Goal: Task Accomplishment & Management: Use online tool/utility

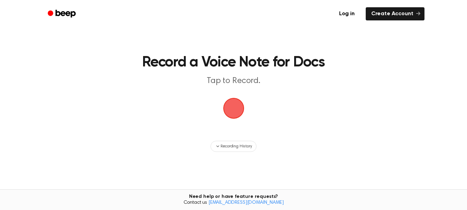
click at [233, 108] on span "button" at bounding box center [233, 108] width 22 height 22
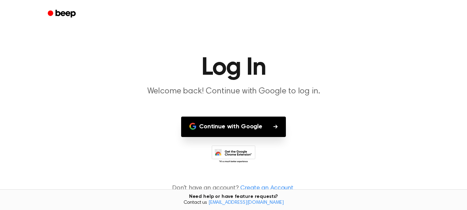
click at [252, 128] on button "Continue with Google" at bounding box center [233, 126] width 105 height 20
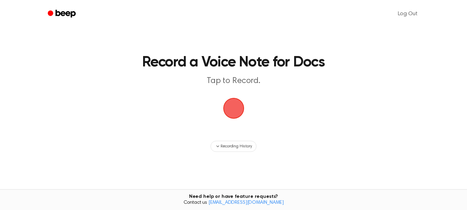
click at [231, 112] on span "button" at bounding box center [233, 108] width 22 height 22
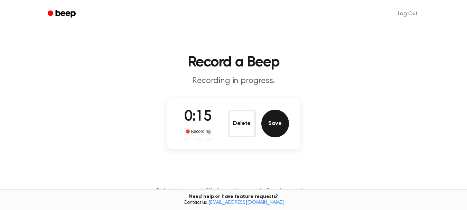
click at [272, 123] on button "Save" at bounding box center [275, 123] width 28 height 28
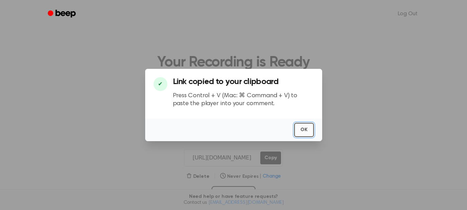
click at [302, 132] on button "OK" at bounding box center [304, 130] width 20 height 14
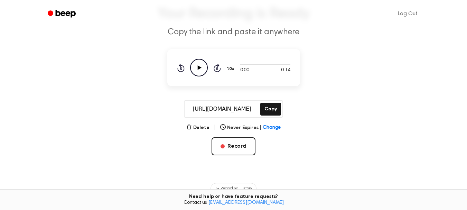
scroll to position [45, 0]
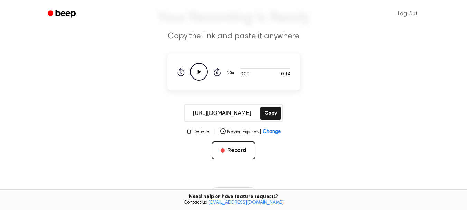
click at [200, 68] on icon "Play Audio" at bounding box center [199, 72] width 18 height 18
click at [197, 72] on icon "Pause Audio" at bounding box center [199, 72] width 18 height 18
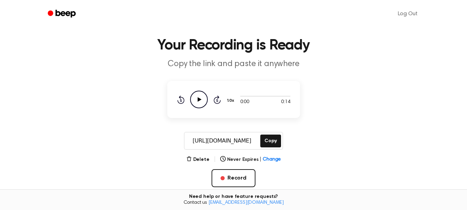
scroll to position [0, 0]
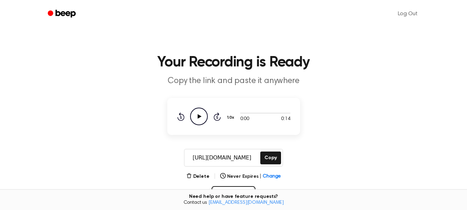
click at [244, 156] on input "https://beep.audio/xjOtT5L" at bounding box center [221, 157] width 74 height 17
click at [272, 158] on button "Copy" at bounding box center [270, 157] width 20 height 13
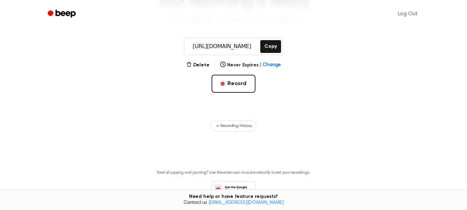
scroll to position [61, 0]
click at [197, 66] on button "Delete" at bounding box center [197, 64] width 23 height 7
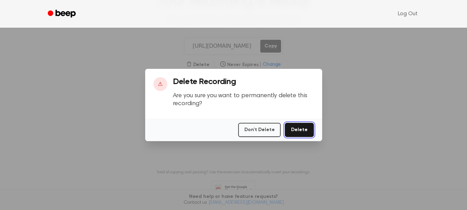
click at [302, 131] on button "Delete" at bounding box center [299, 130] width 29 height 14
click at [301, 128] on button "Delete" at bounding box center [299, 130] width 29 height 14
click at [264, 128] on button "Don't Delete" at bounding box center [259, 130] width 42 height 14
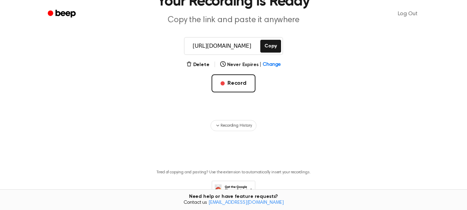
scroll to position [0, 0]
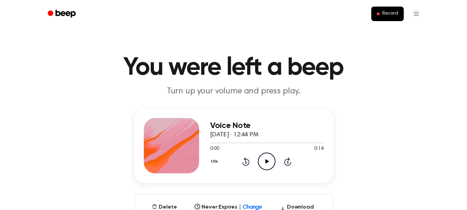
click at [265, 155] on icon "Play Audio" at bounding box center [267, 161] width 18 height 18
click at [268, 161] on icon at bounding box center [266, 161] width 3 height 4
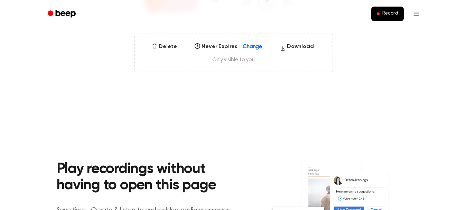
scroll to position [160, 0]
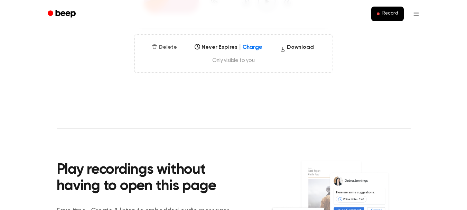
click at [165, 49] on button "Delete" at bounding box center [164, 47] width 30 height 8
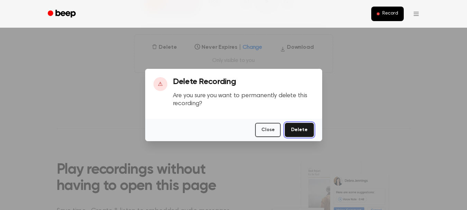
click at [297, 133] on button "Delete" at bounding box center [299, 130] width 29 height 14
